Goal: Download file/media

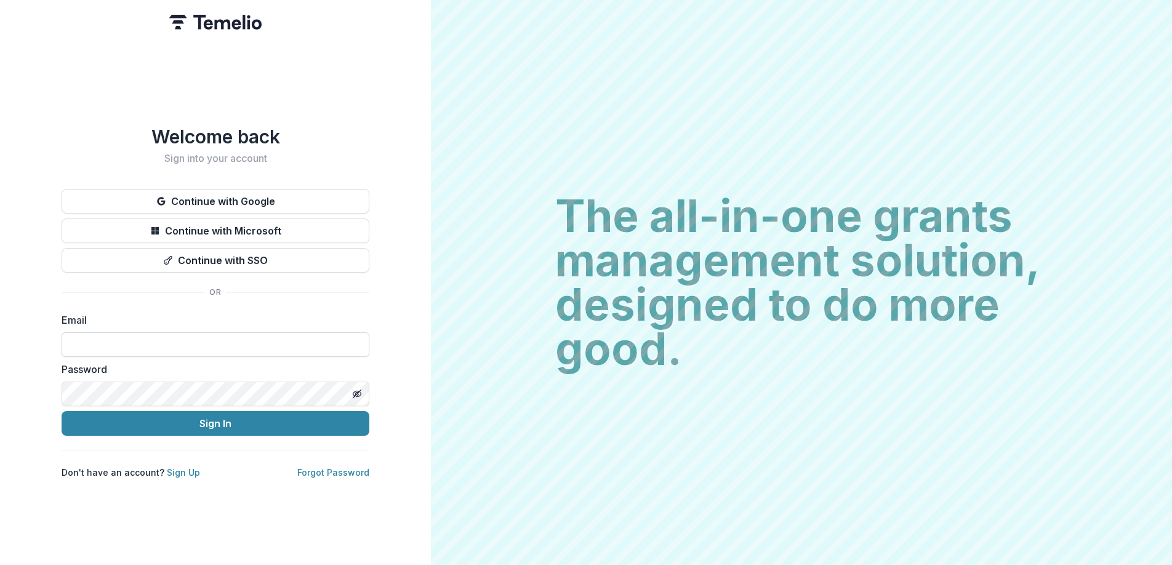
click at [134, 332] on input at bounding box center [216, 344] width 308 height 25
type input "**********"
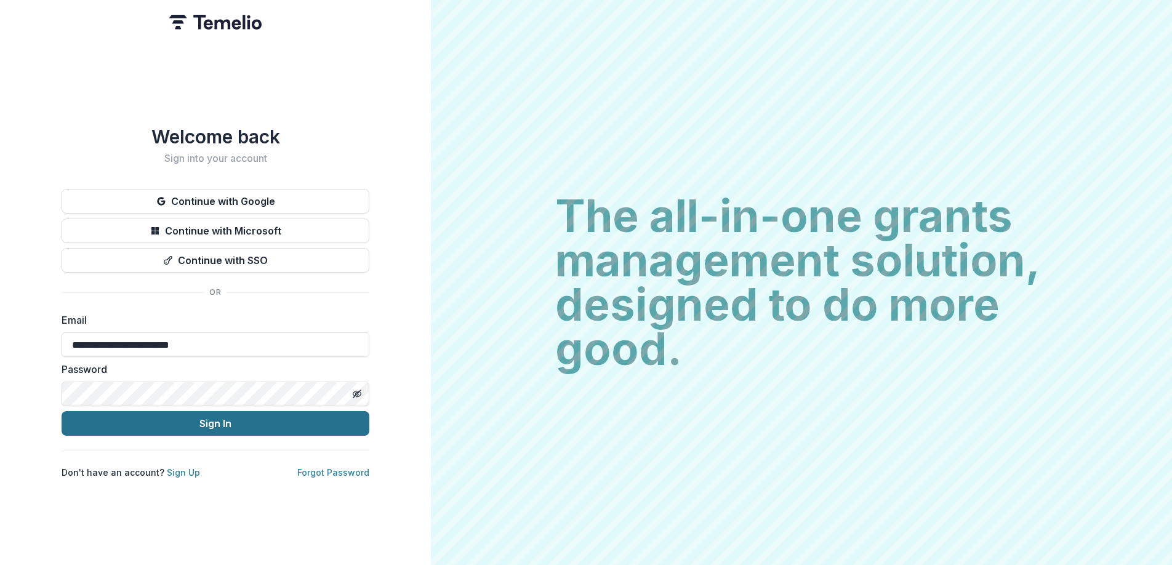
click at [183, 428] on button "Sign In" at bounding box center [216, 423] width 308 height 25
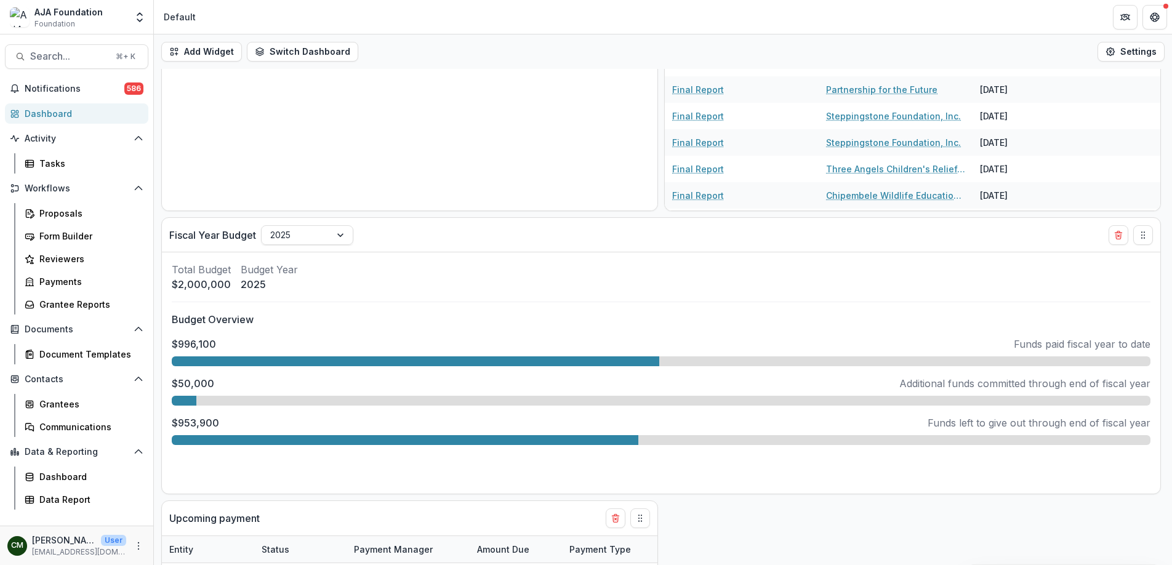
scroll to position [420, 0]
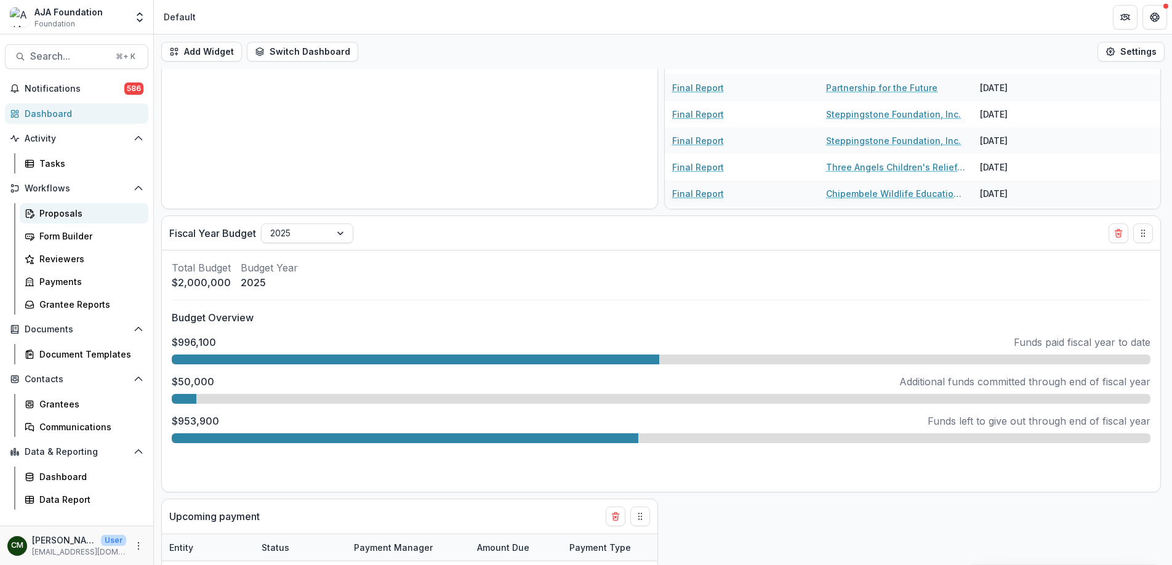
click at [43, 217] on div "Proposals" at bounding box center [88, 213] width 99 height 13
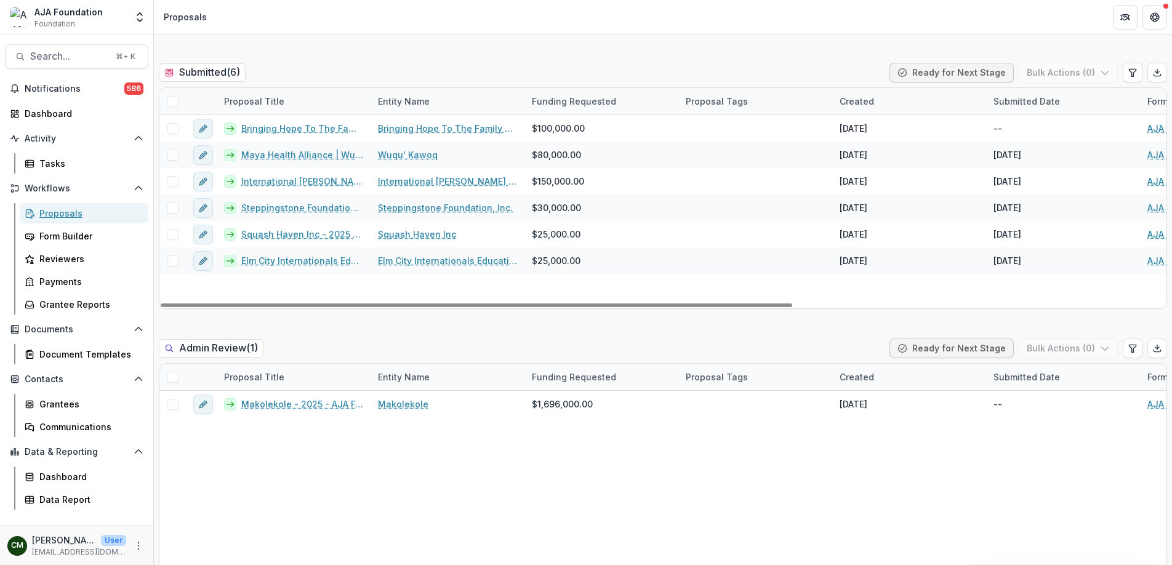
scroll to position [379, 0]
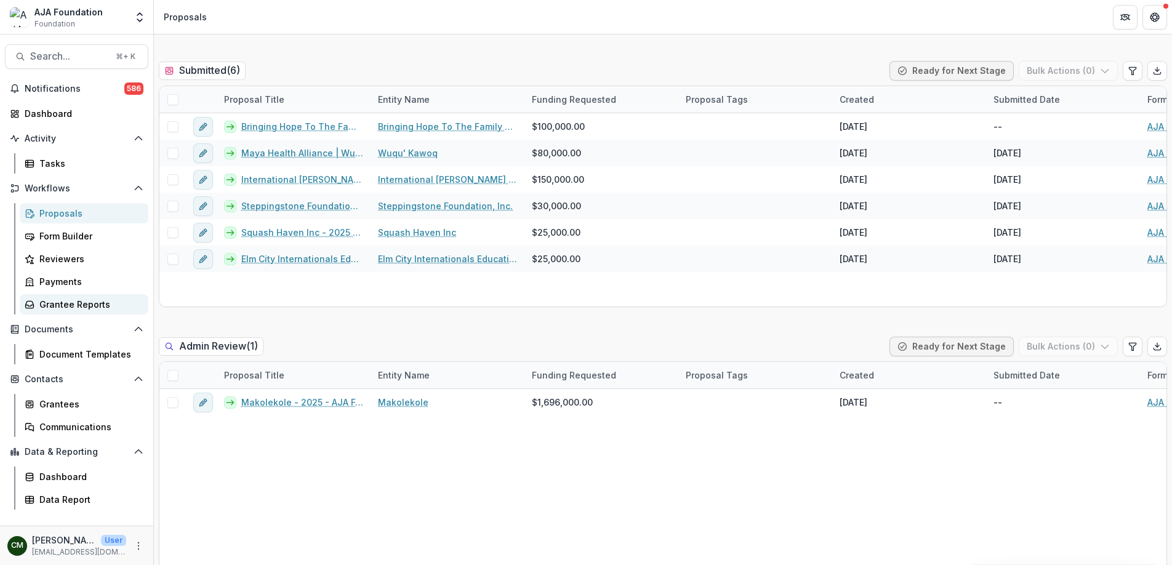
click at [92, 305] on div "Grantee Reports" at bounding box center [88, 304] width 99 height 13
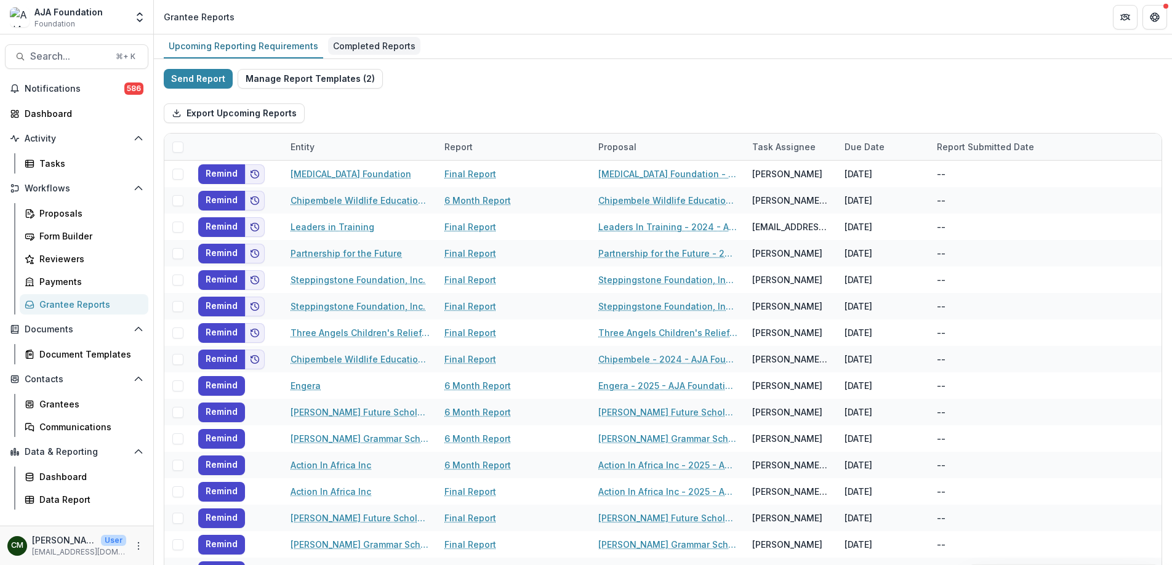
click at [366, 51] on div "Completed Reports" at bounding box center [374, 46] width 92 height 18
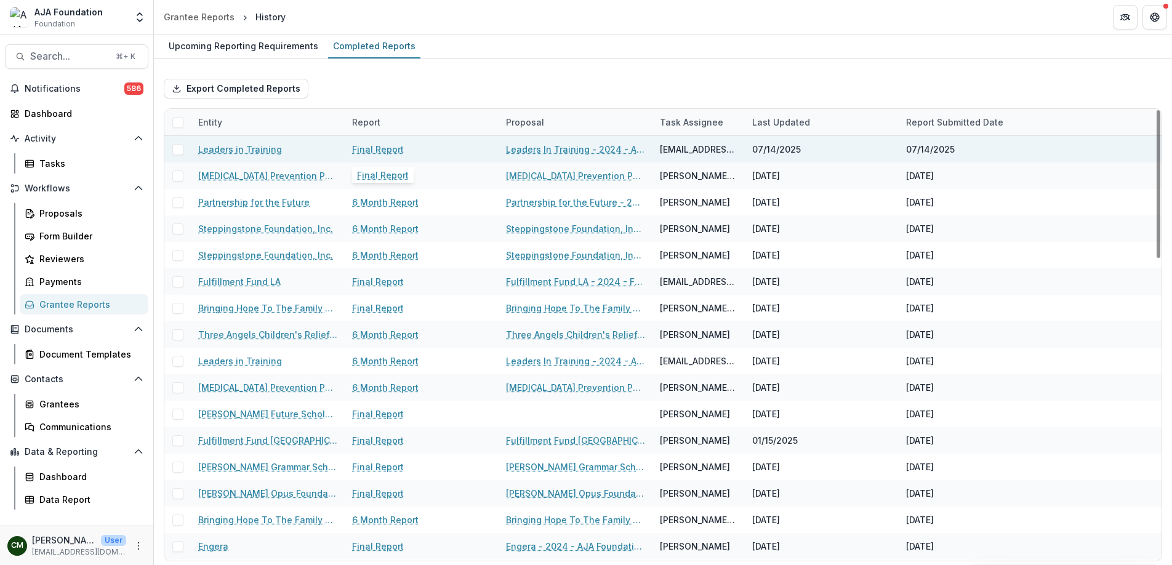
click at [371, 153] on link "Final Report" at bounding box center [378, 149] width 52 height 13
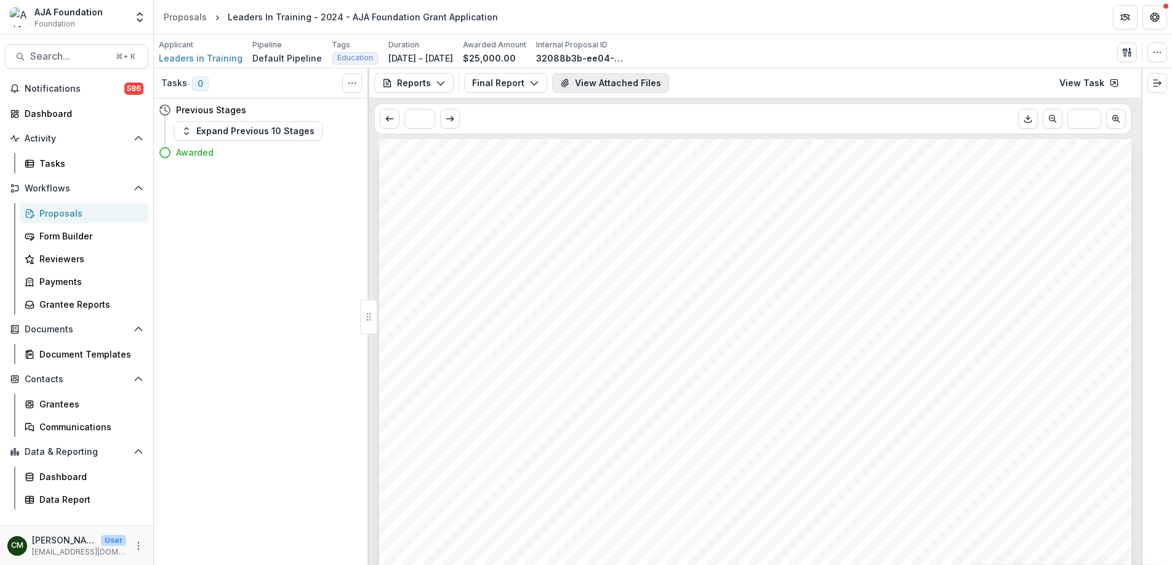
click at [594, 84] on button "View Attached Files" at bounding box center [610, 83] width 117 height 20
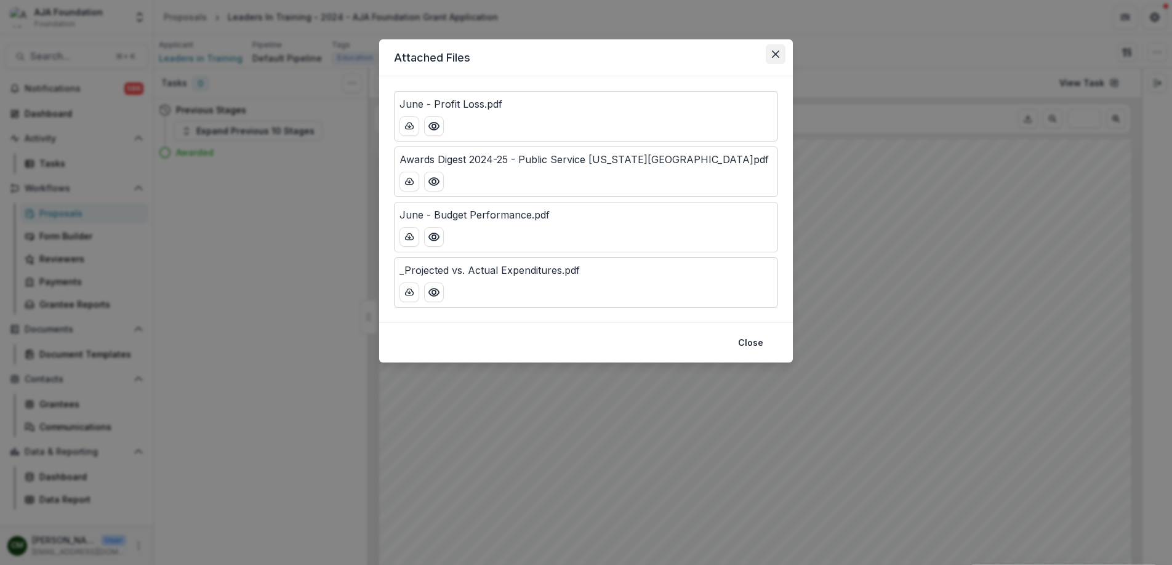
drag, startPoint x: 773, startPoint y: 52, endPoint x: 768, endPoint y: 65, distance: 14.2
click at [773, 52] on icon "Close" at bounding box center [775, 53] width 7 height 7
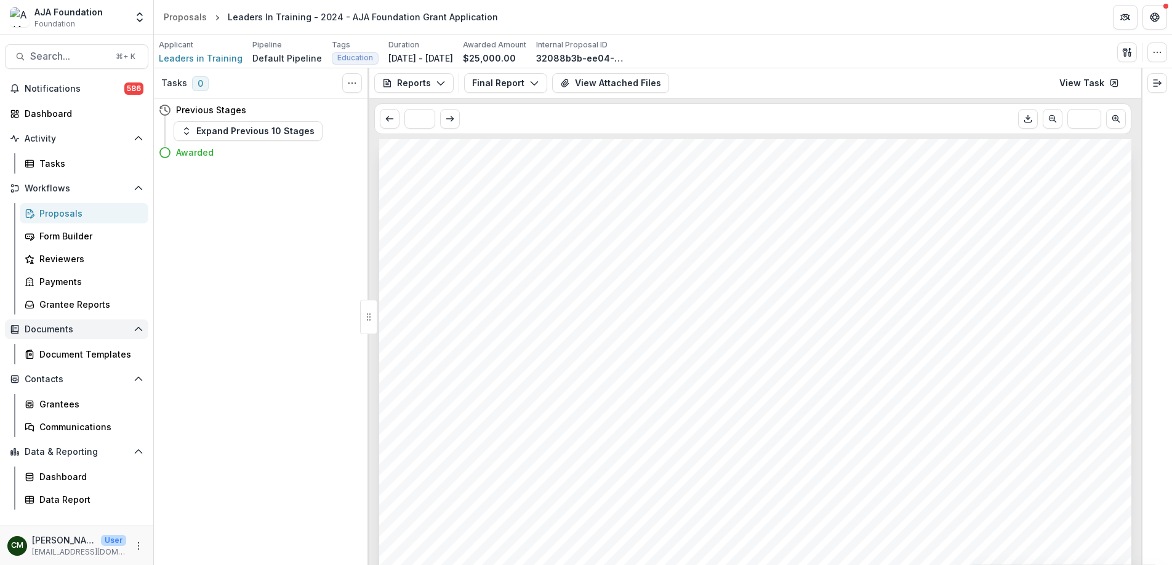
click at [63, 332] on span "Documents" at bounding box center [77, 329] width 104 height 10
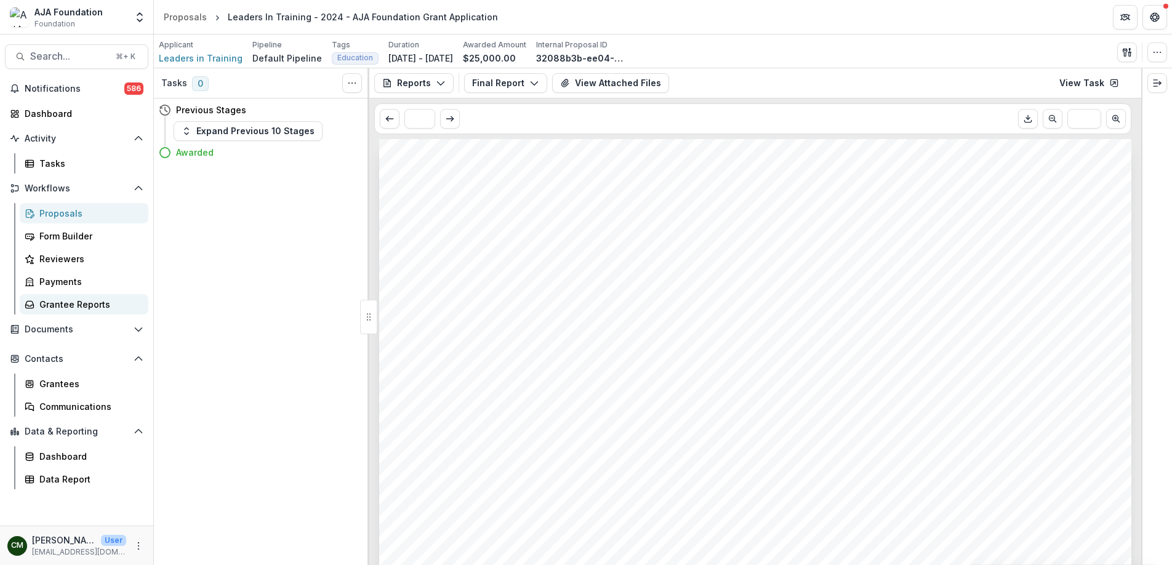
click at [68, 302] on div "Grantee Reports" at bounding box center [88, 304] width 99 height 13
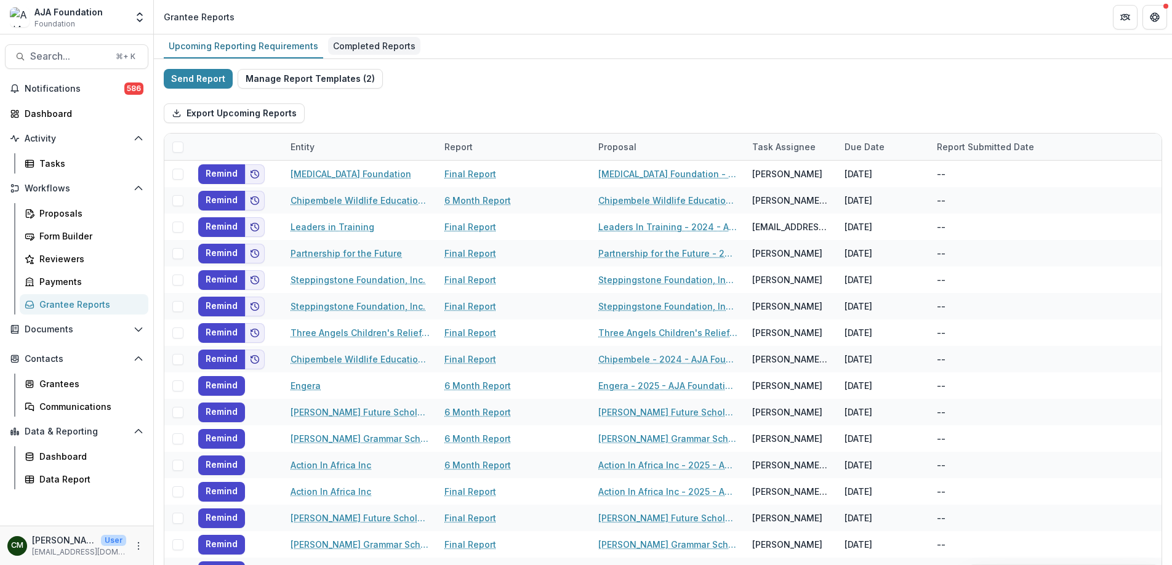
click at [344, 49] on div "Completed Reports" at bounding box center [374, 46] width 92 height 18
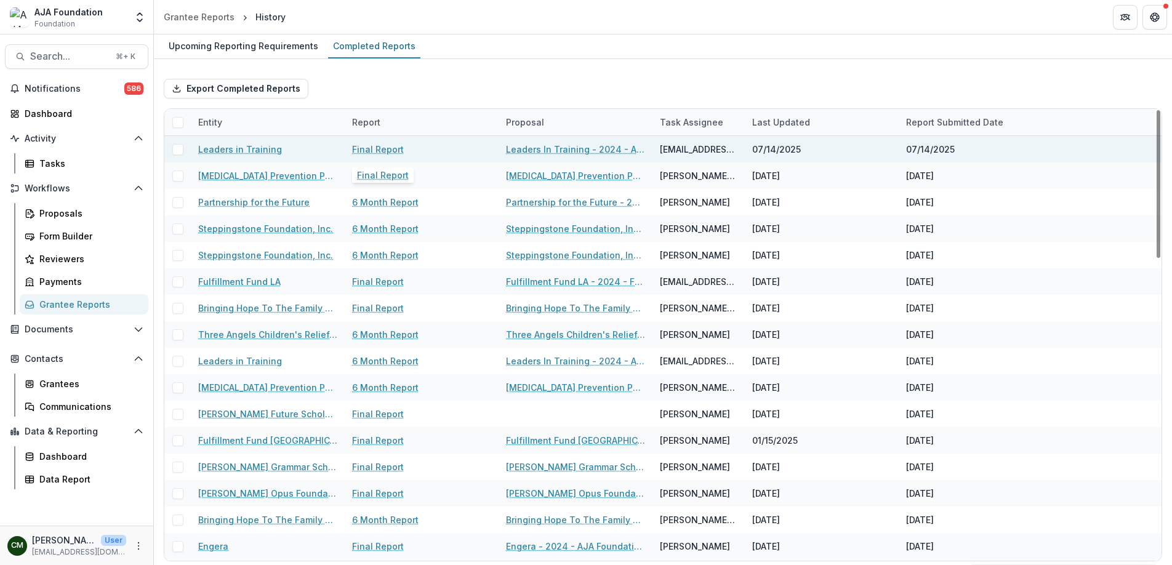
click at [394, 153] on link "Final Report" at bounding box center [378, 149] width 52 height 13
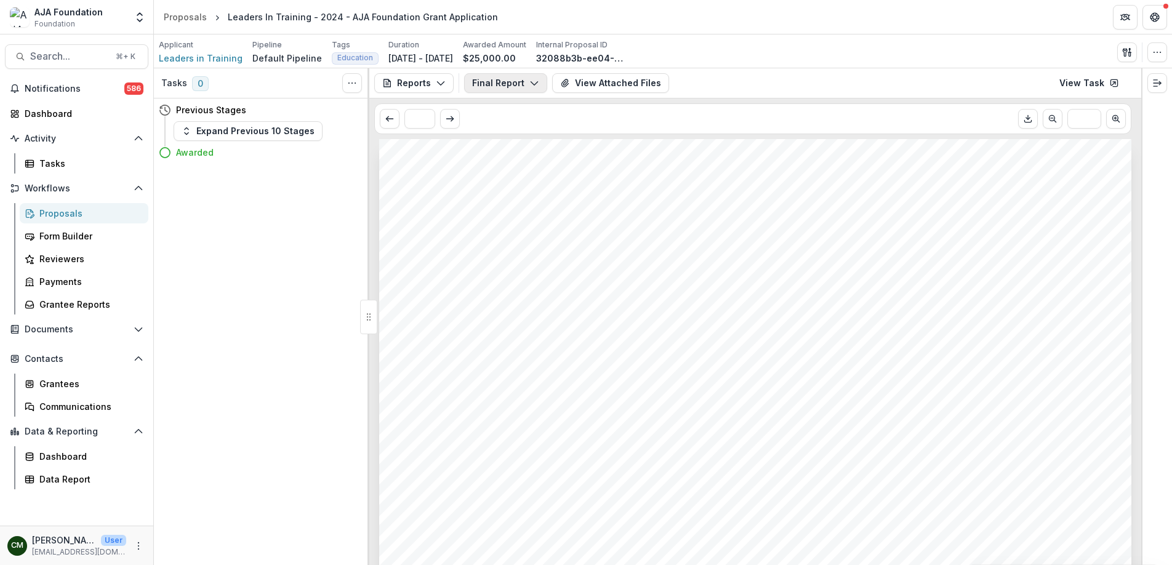
click at [529, 84] on icon "button" at bounding box center [534, 83] width 10 height 10
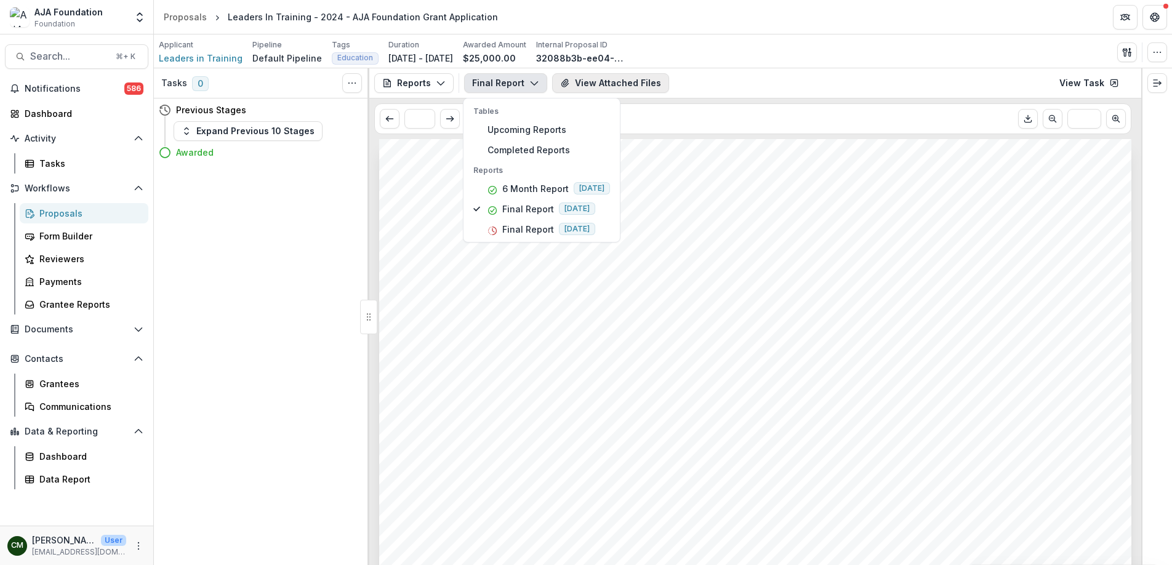
click at [611, 84] on button "View Attached Files" at bounding box center [610, 83] width 117 height 20
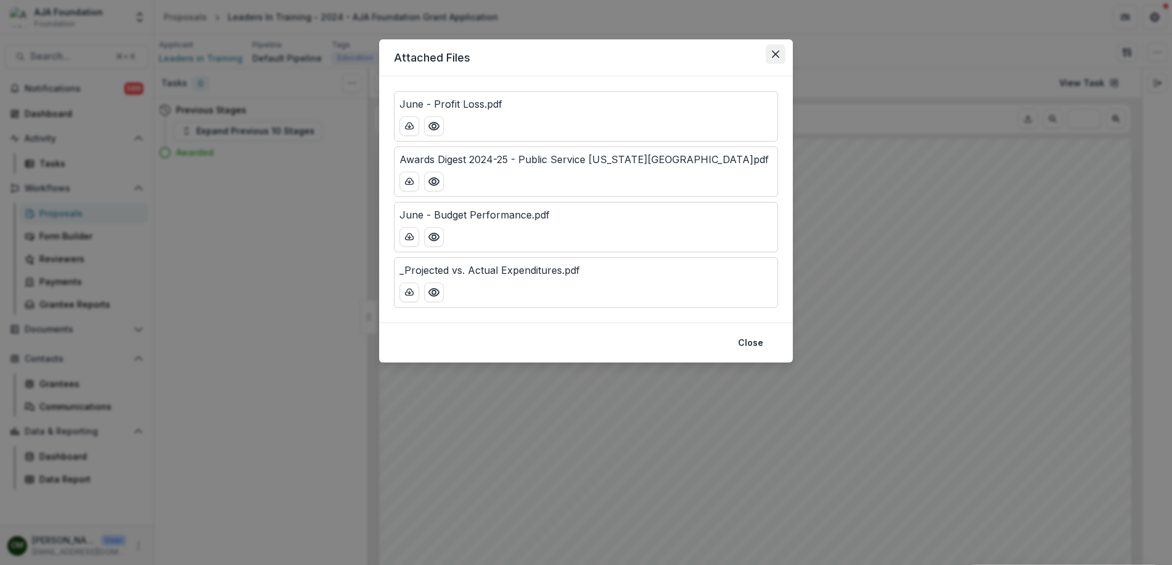
click at [774, 54] on icon "Close" at bounding box center [775, 53] width 7 height 7
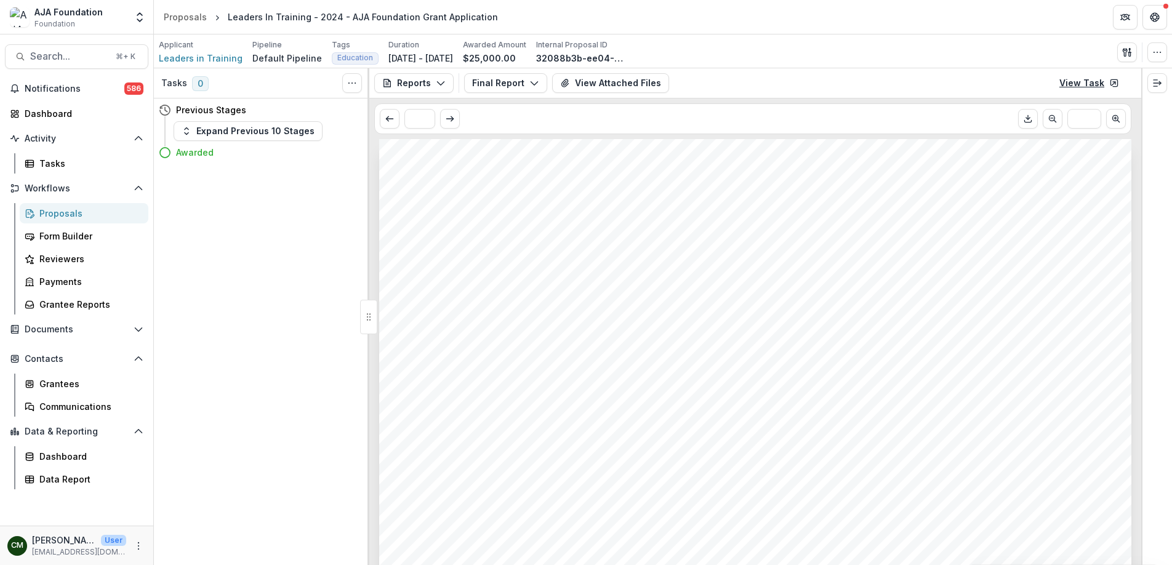
click at [1115, 83] on icon at bounding box center [1114, 83] width 10 height 10
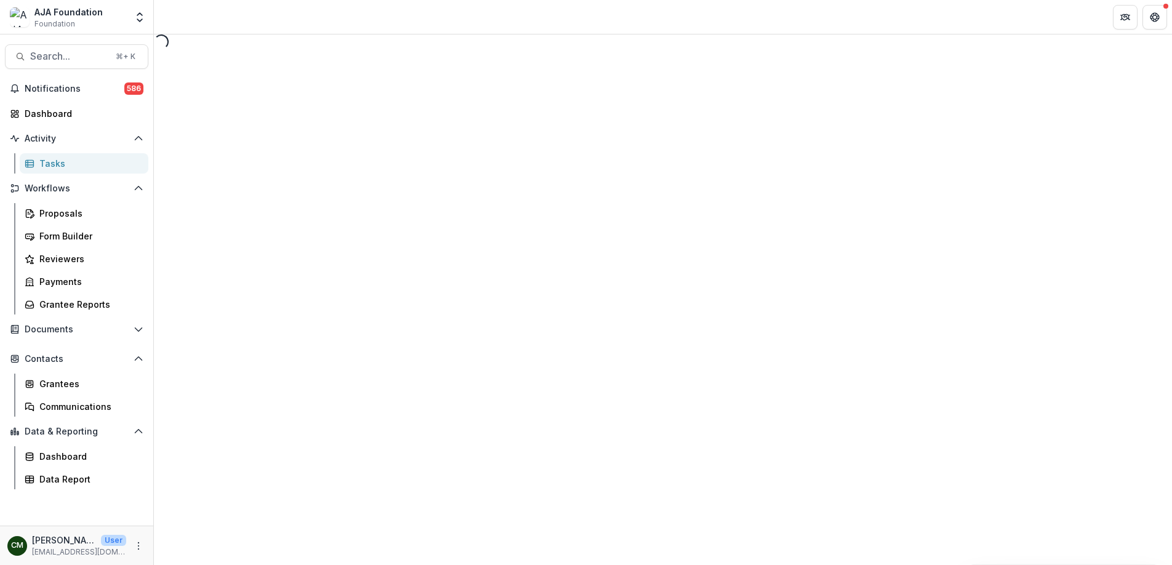
select select "********"
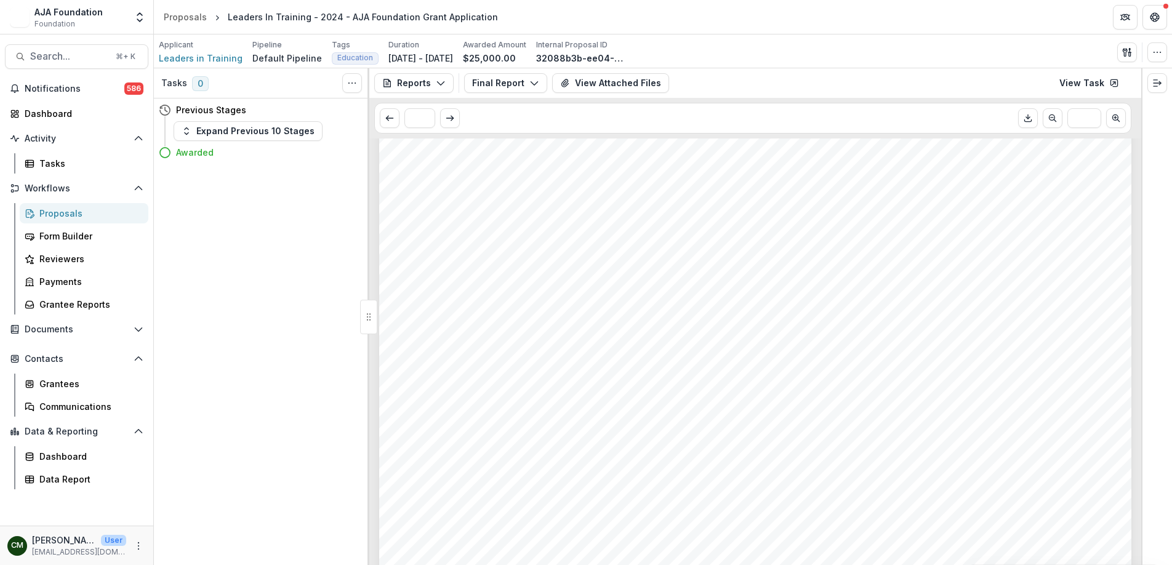
scroll to position [47, 0]
click at [441, 84] on icon "button" at bounding box center [441, 83] width 10 height 10
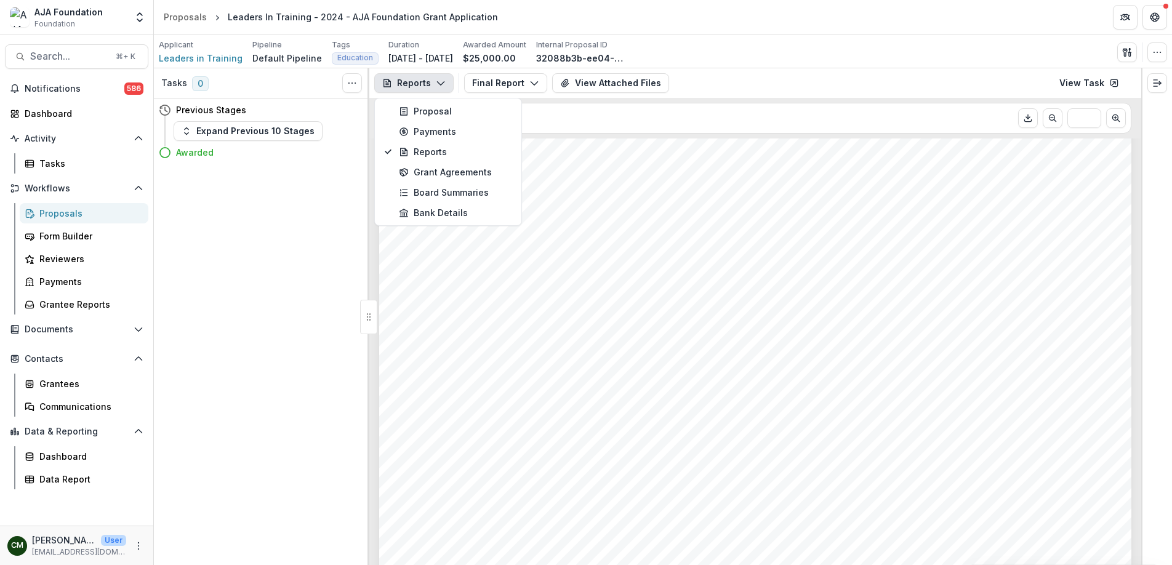
click at [767, 107] on div "* ***" at bounding box center [752, 118] width 757 height 31
click at [1159, 88] on icon "Expand right" at bounding box center [1157, 83] width 10 height 10
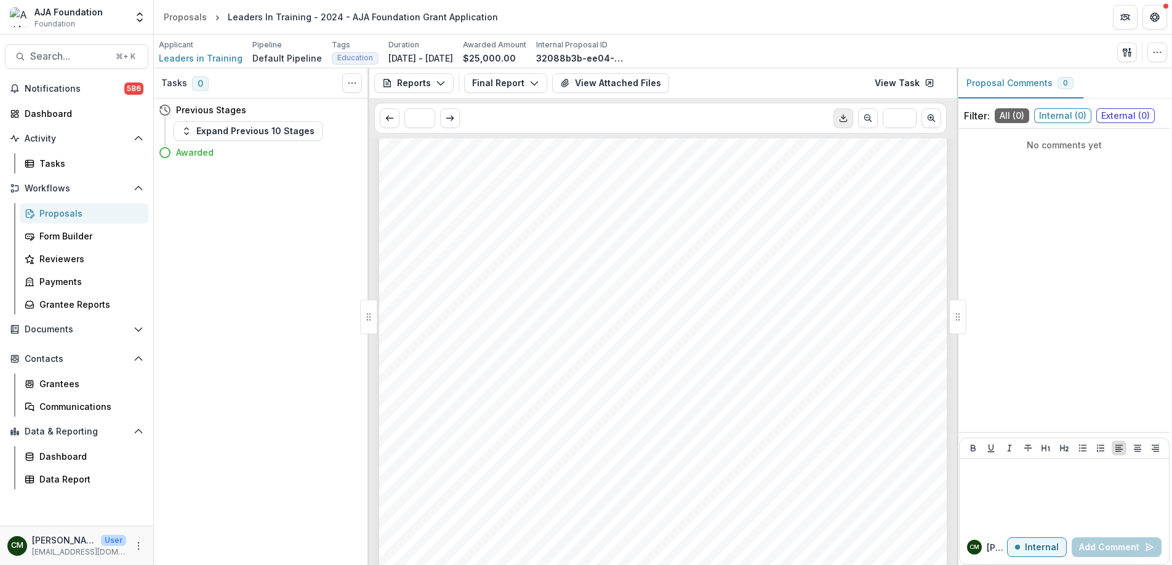
click at [844, 115] on icon "Download PDF" at bounding box center [843, 118] width 10 height 10
click at [845, 122] on icon "Download PDF" at bounding box center [843, 121] width 7 height 2
